Goal: Navigation & Orientation: Find specific page/section

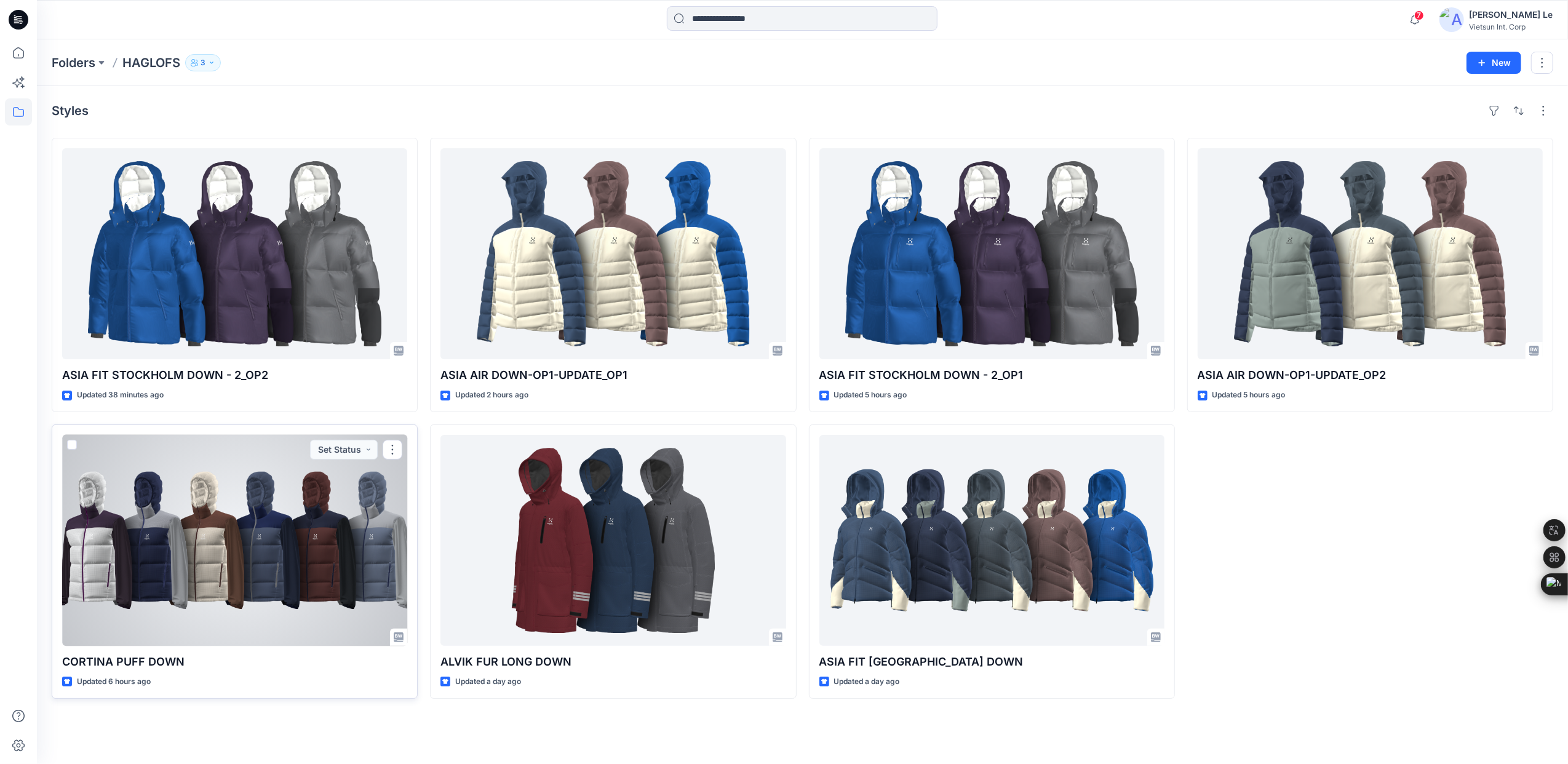
click at [354, 498] on div at bounding box center [234, 540] width 345 height 211
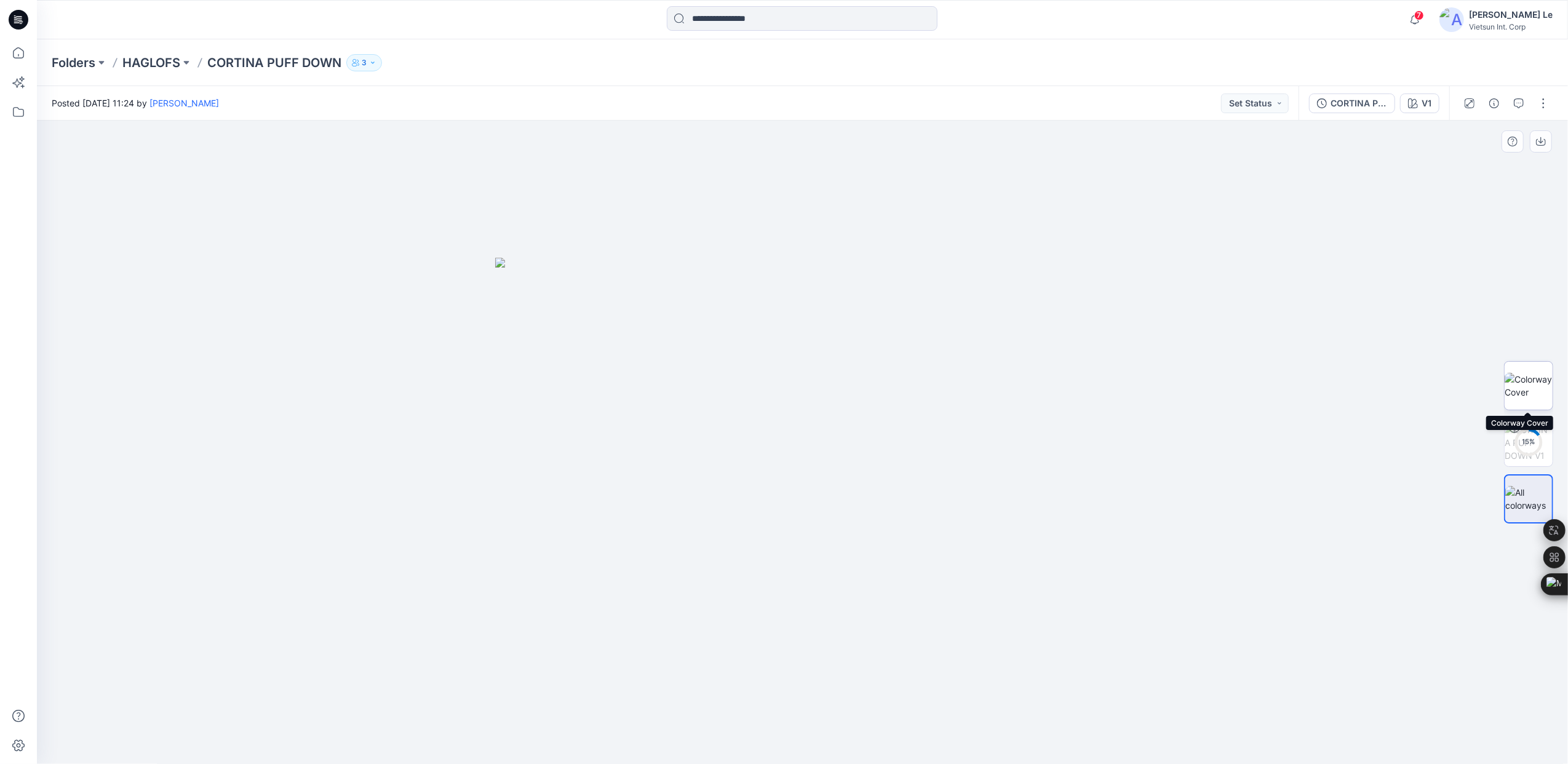
click at [1532, 387] on img at bounding box center [1528, 386] width 48 height 26
click at [1522, 438] on div "28 %" at bounding box center [1528, 442] width 30 height 11
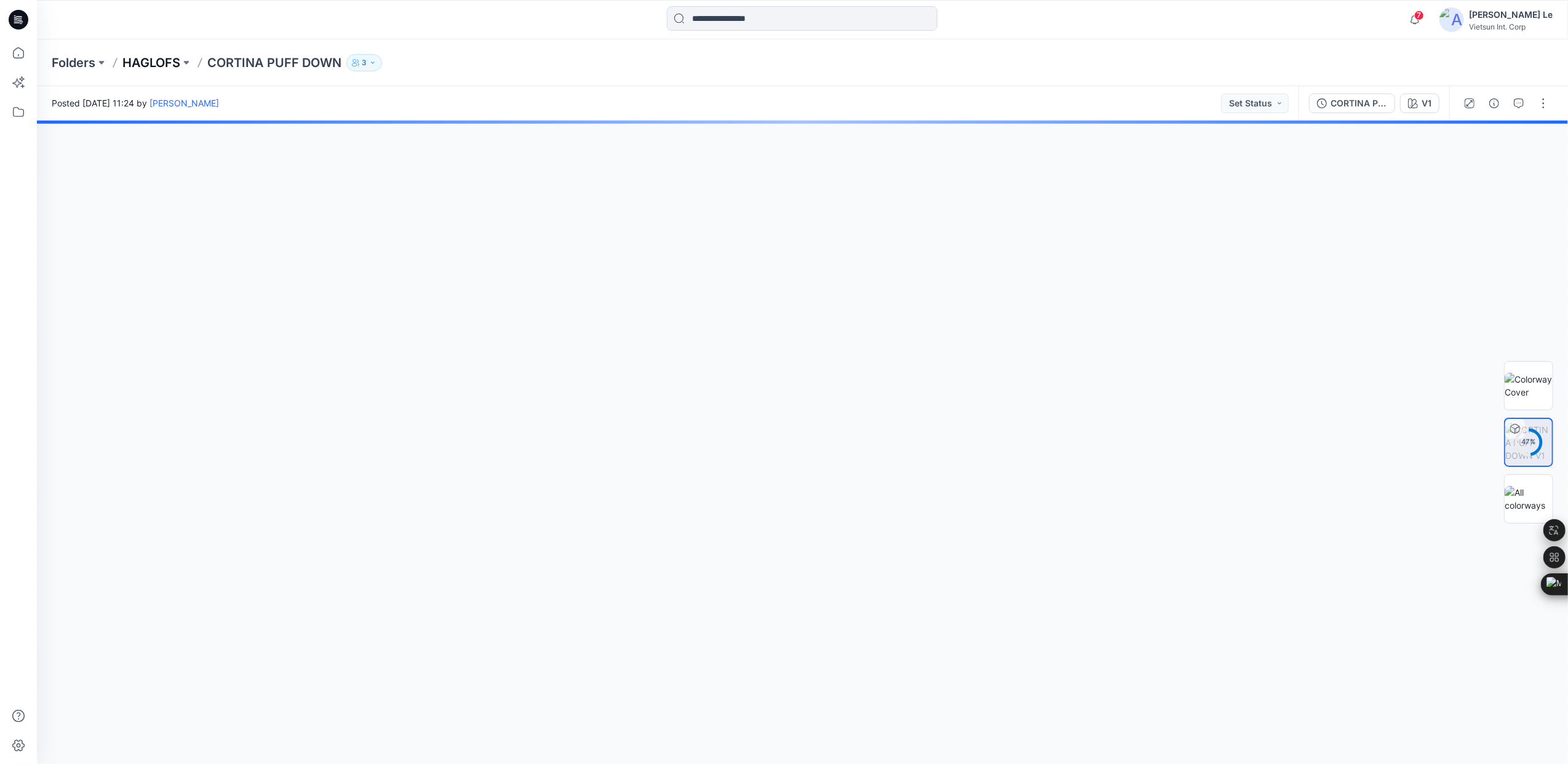
click at [165, 61] on p "HAGLOFS" at bounding box center [152, 63] width 58 height 18
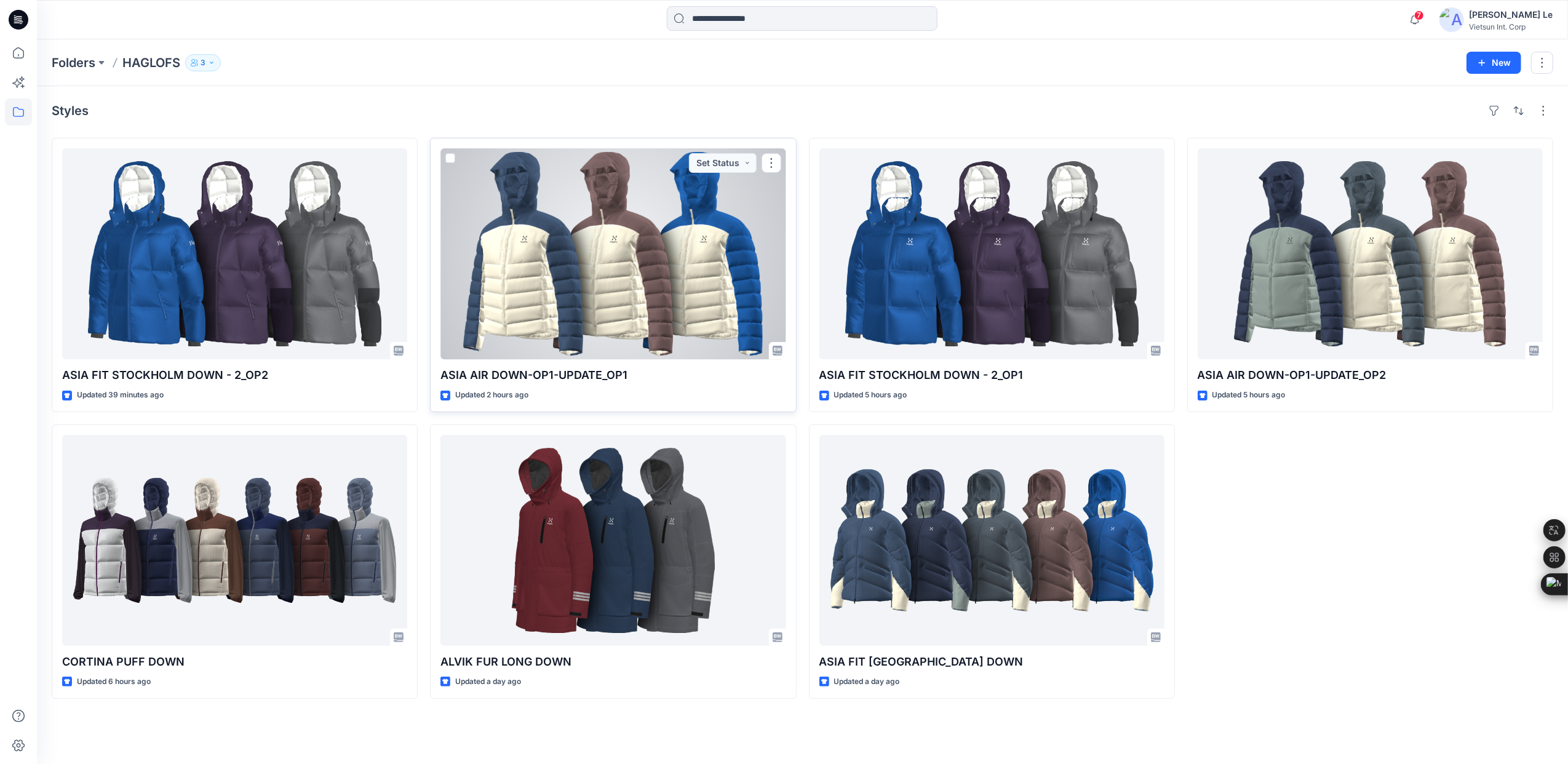
click at [594, 271] on div at bounding box center [613, 254] width 345 height 211
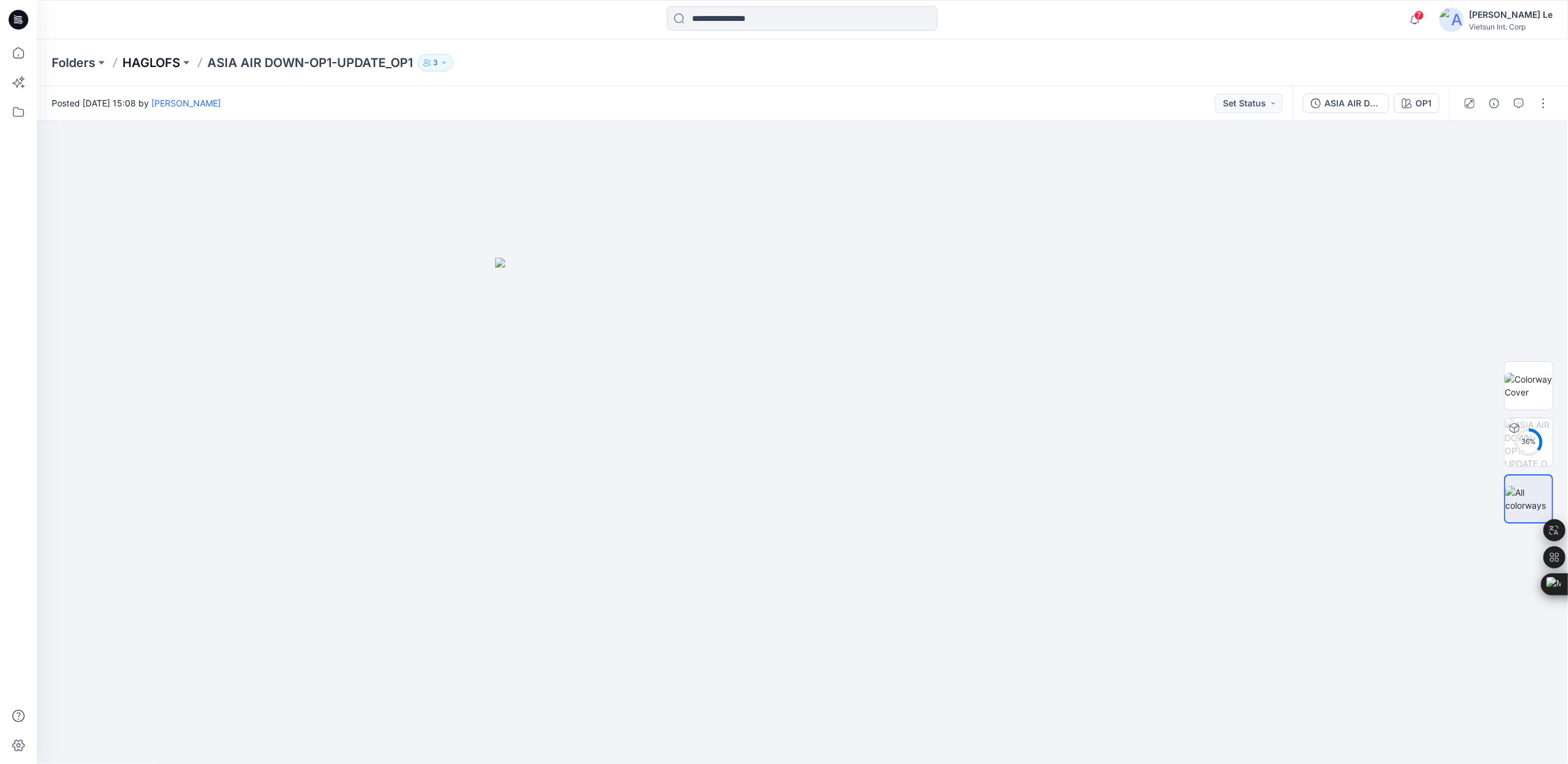
click at [148, 57] on p "HAGLOFS" at bounding box center [152, 63] width 58 height 18
